Goal: Find specific page/section: Find specific page/section

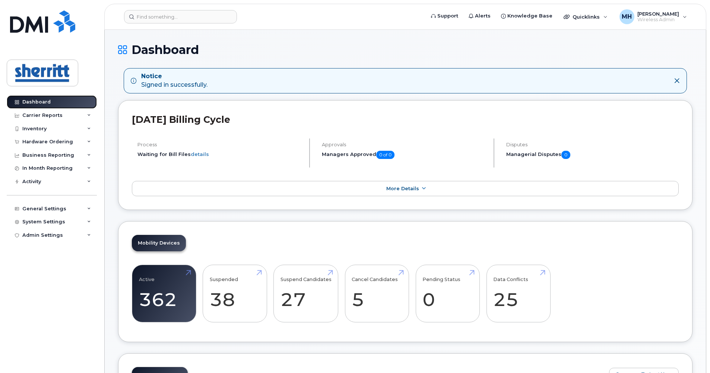
click at [63, 102] on link "Dashboard" at bounding box center [52, 101] width 90 height 13
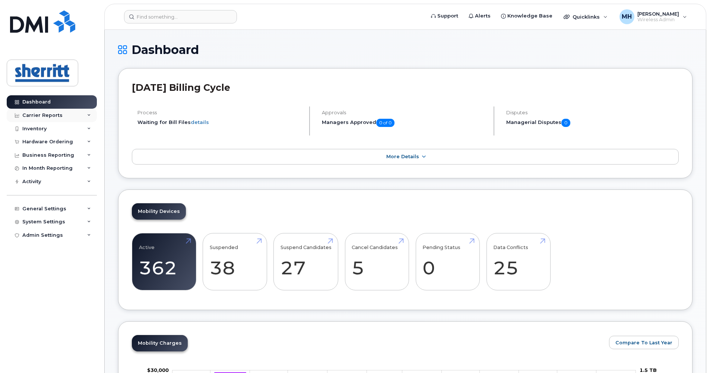
click at [68, 119] on div "Carrier Reports" at bounding box center [52, 115] width 90 height 13
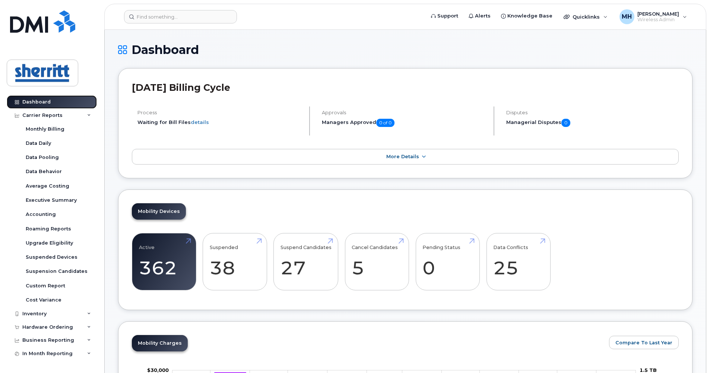
click at [63, 103] on link "Dashboard" at bounding box center [52, 101] width 90 height 13
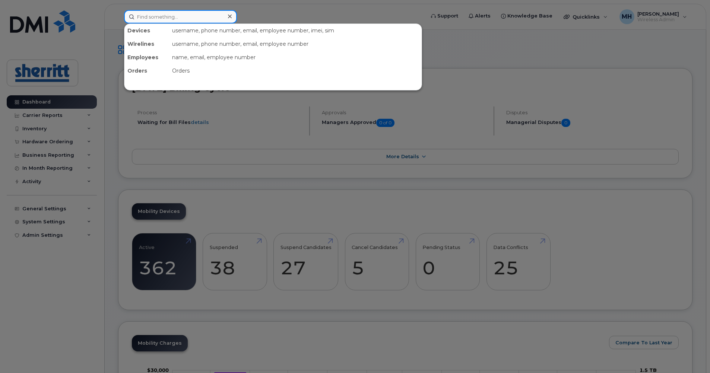
click at [225, 18] on div at bounding box center [180, 16] width 113 height 13
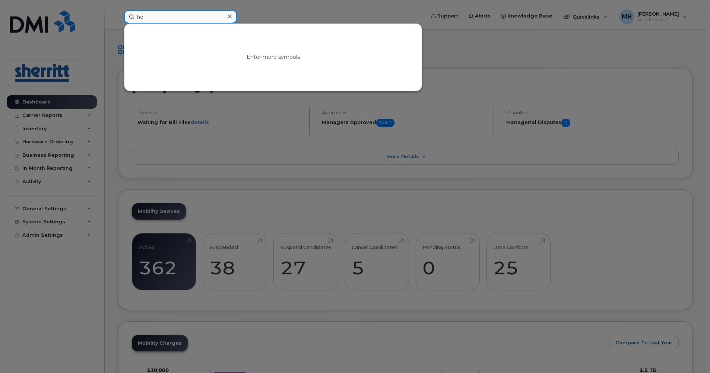
type input "h"
click at [511, 54] on div at bounding box center [355, 186] width 710 height 373
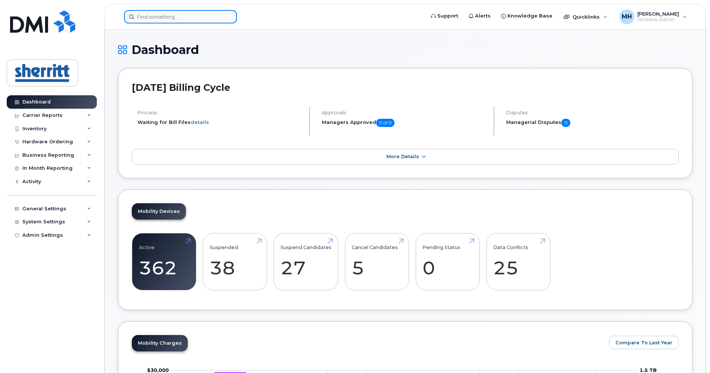
click at [212, 23] on input at bounding box center [180, 16] width 113 height 13
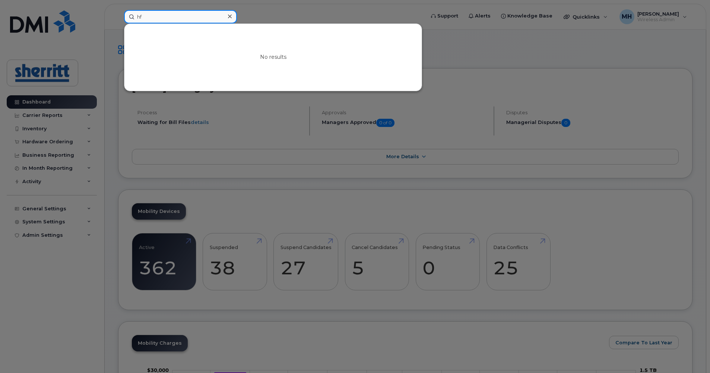
type input "h"
click at [360, 10] on div at bounding box center [355, 186] width 710 height 373
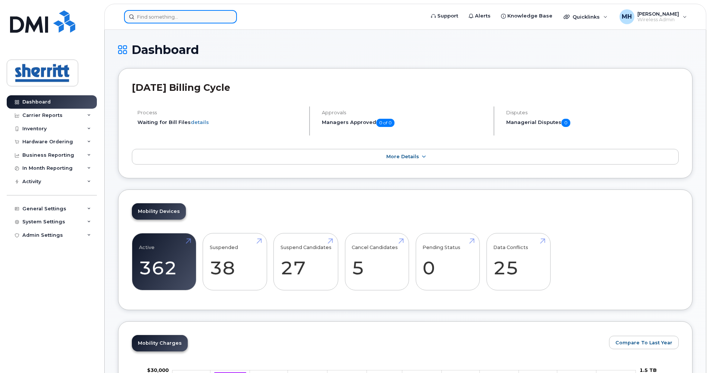
click at [198, 18] on input at bounding box center [180, 16] width 113 height 13
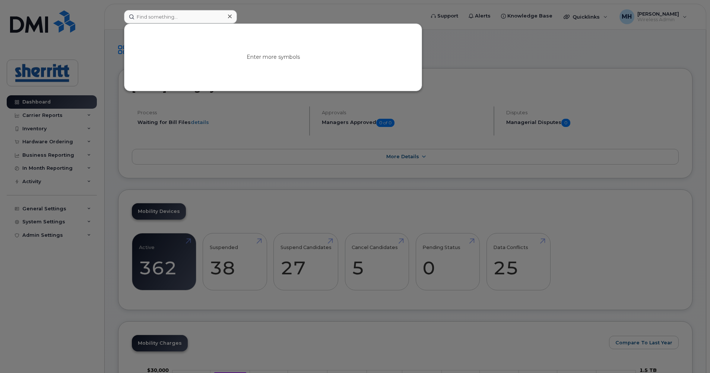
click at [361, 13] on div at bounding box center [355, 186] width 710 height 373
